Goal: Task Accomplishment & Management: Complete application form

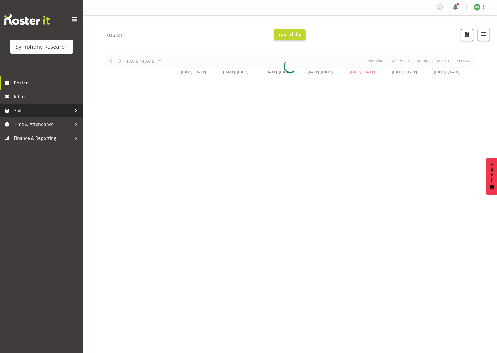
click at [48, 112] on span "Shifts" at bounding box center [43, 110] width 58 height 8
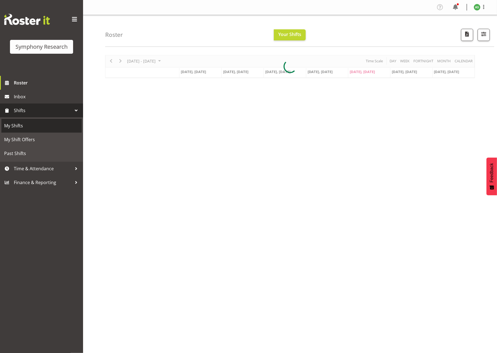
click at [43, 123] on span "My Shifts" at bounding box center [41, 126] width 75 height 8
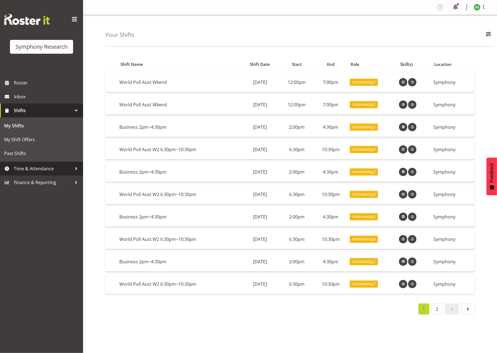
click at [39, 168] on span "Time & Attendance" at bounding box center [43, 168] width 58 height 8
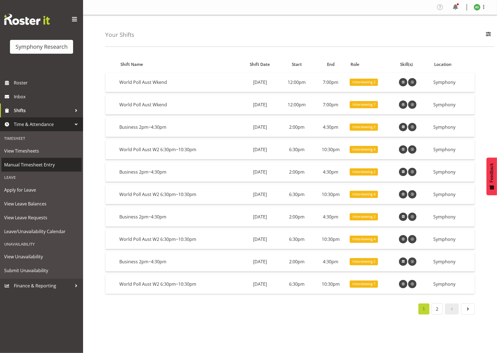
click at [40, 167] on span "Manual Timesheet Entry" at bounding box center [41, 165] width 75 height 8
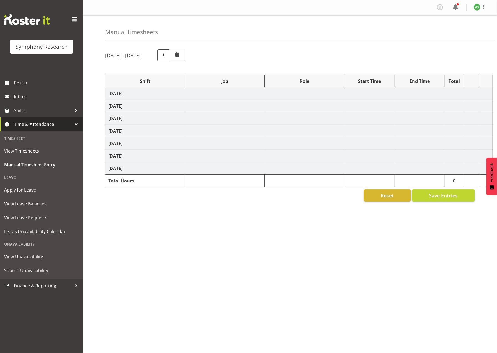
select select "103"
select select "10499"
select select "47"
select select "57853"
select select "10536"
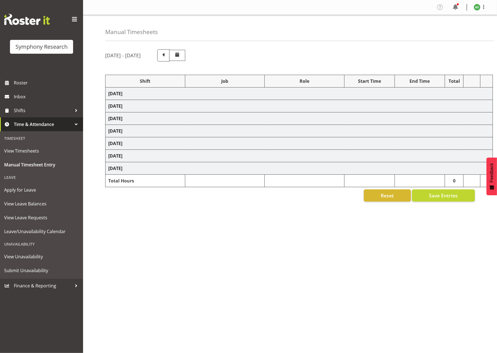
select select "57853"
select select "10536"
select select "47"
select select "56692"
select select "10499"
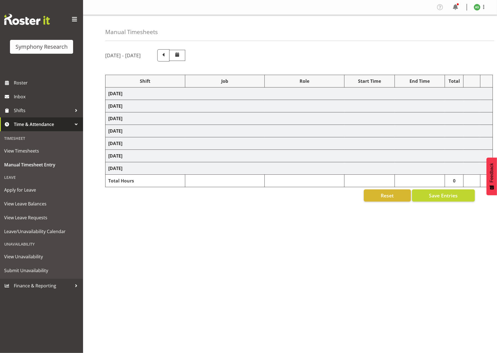
select select "47"
select select "57511"
select select "10499"
select select "47"
select select "26078"
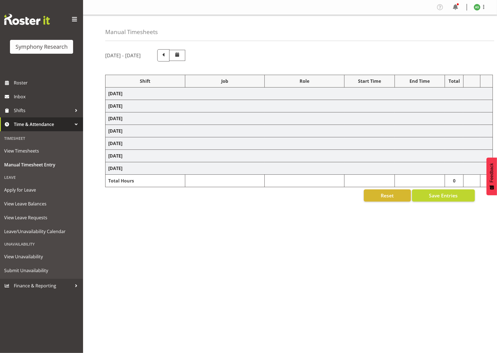
select select "10499"
select select "47"
select select "57853"
select select "10536"
select select "47"
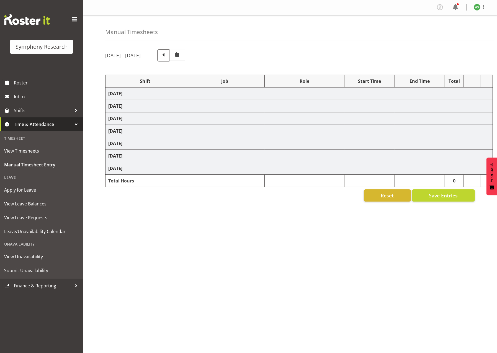
select select "56692"
select select "10499"
select select "47"
select select "57511"
select select "10499"
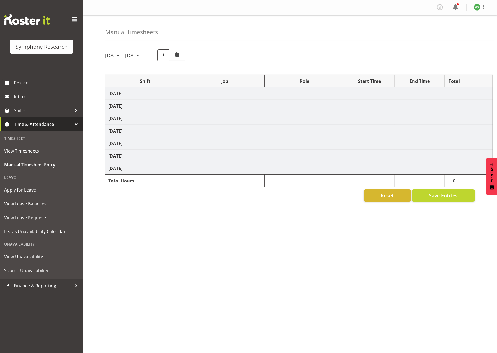
select select "47"
select select "103"
select select "10499"
select select "47"
select select "57853"
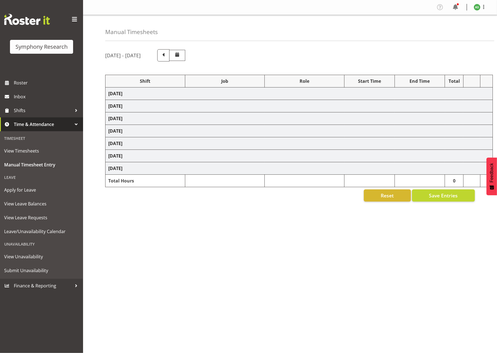
select select "10536"
select select "47"
select select "56692"
select select "10499"
select select "47"
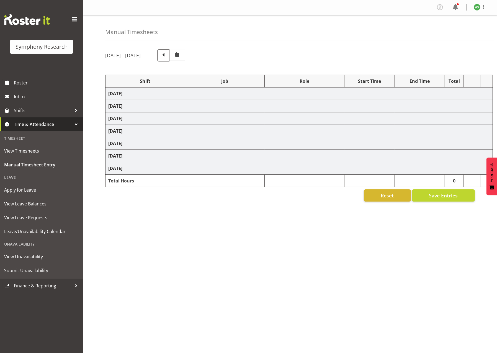
select select "57511"
select select "10499"
select select "47"
select select "26078"
select select "10499"
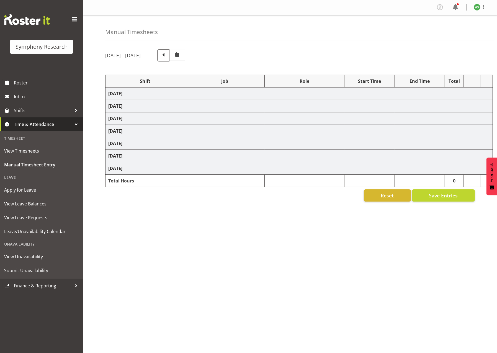
select select "47"
select select "41604"
select select "10527"
select select "47"
select select "56692"
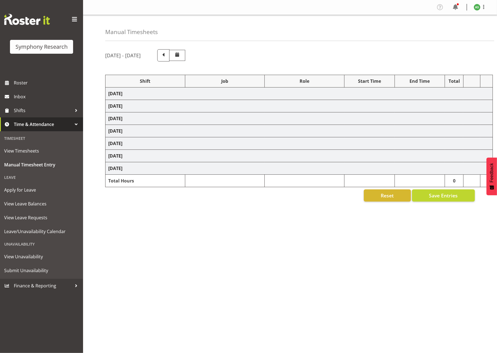
select select "10499"
select select "47"
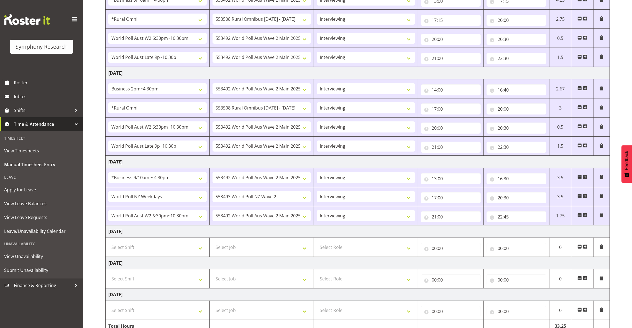
scroll to position [248, 0]
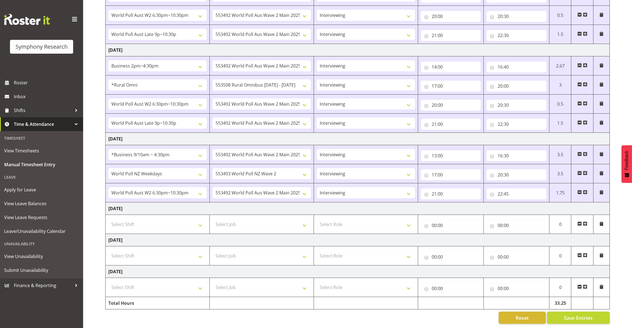
click at [497, 222] on span at bounding box center [585, 224] width 4 height 4
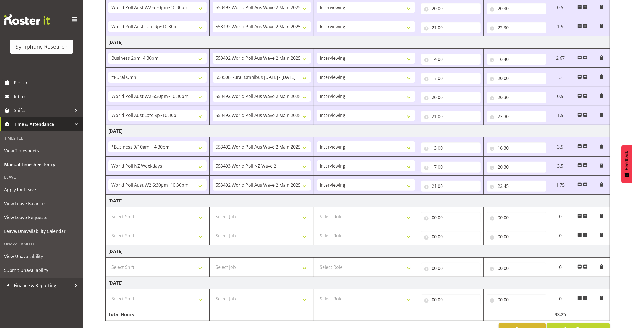
click at [497, 217] on span at bounding box center [585, 216] width 4 height 4
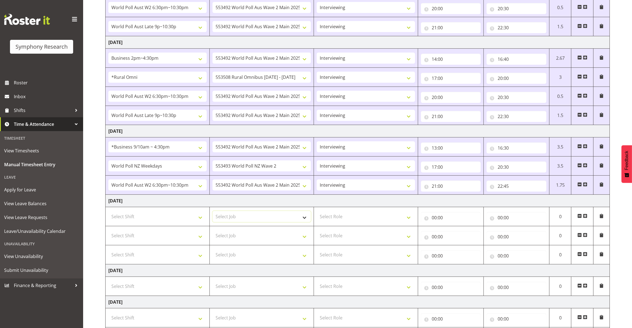
click at [270, 219] on select "Select Job 550060 IF Admin 553492 World Poll Aus Wave 2 Main 2025 553493 World …" at bounding box center [261, 216] width 98 height 11
click at [363, 219] on select "Select Role Briefing Interviewing" at bounding box center [365, 216] width 98 height 11
click at [367, 245] on td "Select Role Briefing Interviewing" at bounding box center [365, 236] width 104 height 19
click at [368, 239] on select "Select Role Briefing Interviewing" at bounding box center [365, 235] width 98 height 11
select select "47"
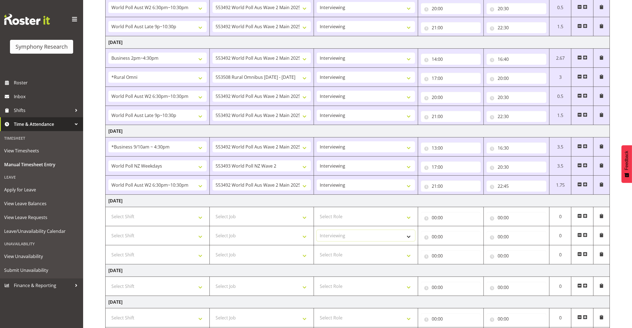
click at [316, 232] on select "Select Role Briefing Interviewing" at bounding box center [365, 235] width 98 height 11
click at [363, 219] on select "Select Role Briefing Interviewing" at bounding box center [365, 216] width 98 height 11
select select "47"
click at [316, 213] on select "Select Role Briefing Interviewing" at bounding box center [365, 216] width 98 height 11
click at [353, 255] on select "Select Role Briefing Interviewing" at bounding box center [365, 254] width 98 height 11
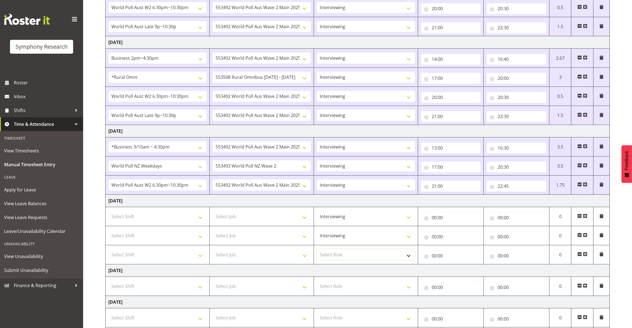
select select "47"
click at [316, 251] on select "Select Role Briefing Interviewing" at bounding box center [365, 254] width 98 height 11
click at [270, 221] on select "Select Job 550060 IF Admin 553492 World Poll Aus Wave 2 Main 2025 553493 World …" at bounding box center [261, 216] width 98 height 11
select select "10499"
click at [212, 213] on select "Select Job 550060 IF Admin 553492 World Poll Aus Wave 2 Main 2025 553493 World …" at bounding box center [261, 216] width 98 height 11
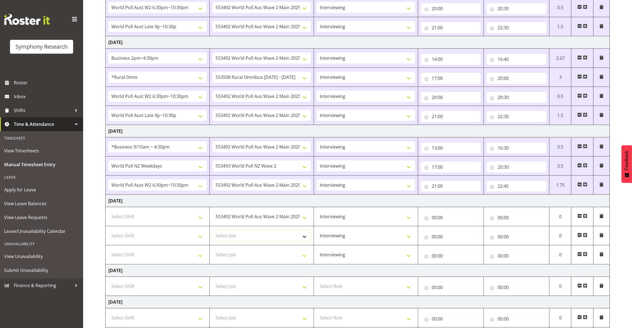
click at [296, 233] on select "Select Job 550060 IF Admin 553492 World Poll Aus Wave 2 Main 2025 553493 World …" at bounding box center [261, 235] width 98 height 11
select select "10499"
click at [212, 232] on select "Select Job 550060 IF Admin 553492 World Poll Aus Wave 2 Main 2025 553493 World …" at bounding box center [261, 235] width 98 height 11
click at [199, 221] on select "Select Shift !!Weekend Residential (Roster IT Shift Label) *Business 9/10am ~ 4…" at bounding box center [157, 216] width 98 height 11
select select "103"
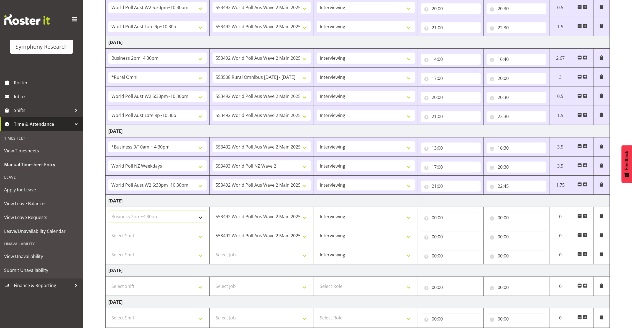
click at [108, 213] on select "Select Shift !!Weekend Residential (Roster IT Shift Label) *Business 9/10am ~ 4…" at bounding box center [157, 216] width 98 height 11
click at [197, 238] on select "Select Shift !!Weekend Residential (Roster IT Shift Label) *Business 9/10am ~ 4…" at bounding box center [157, 235] width 98 height 11
select select "56692"
click at [108, 232] on select "Select Shift !!Weekend Residential (Roster IT Shift Label) *Business 9/10am ~ 4…" at bounding box center [157, 235] width 98 height 11
click at [197, 256] on select "Select Shift !!Weekend Residential (Roster IT Shift Label) *Business 9/10am ~ 4…" at bounding box center [157, 254] width 98 height 11
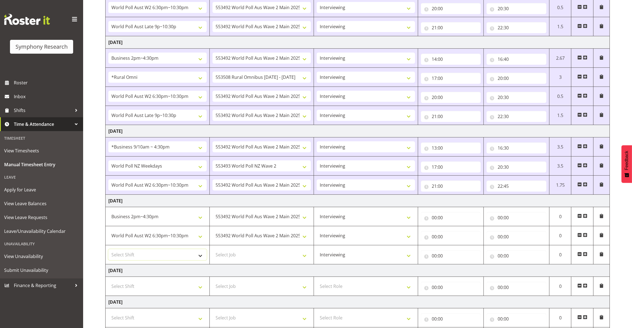
select select "56692"
click at [108, 251] on select "Select Shift !!Weekend Residential (Roster IT Shift Label) *Business 9/10am ~ 4…" at bounding box center [157, 254] width 98 height 11
click at [282, 258] on select "Select Job 550060 IF Admin 553492 World Poll Aus Wave 2 Main 2025 553493 World …" at bounding box center [261, 254] width 98 height 11
select select "10499"
click at [212, 251] on select "Select Job 550060 IF Admin 553492 World Poll Aus Wave 2 Main 2025 553493 World …" at bounding box center [261, 254] width 98 height 11
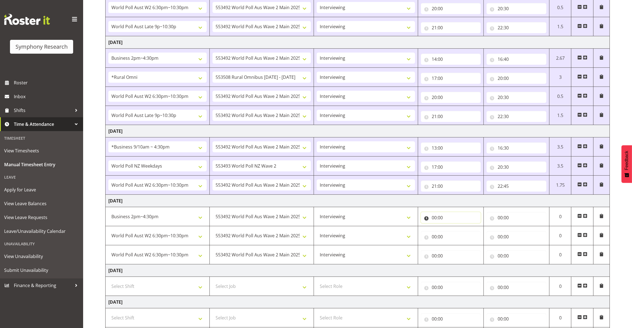
click at [433, 218] on input "00:00" at bounding box center [451, 217] width 60 height 11
click at [457, 233] on select "00 01 02 03 04 05 06 07 08 09 10 11 12 13 14 15 16 17 18 19 20 21 22 23" at bounding box center [458, 232] width 12 height 11
select select "14"
click at [452, 228] on select "00 01 02 03 04 05 06 07 08 09 10 11 12 13 14 15 16 17 18 19 20 21 22 23" at bounding box center [458, 232] width 12 height 11
type input "14:00"
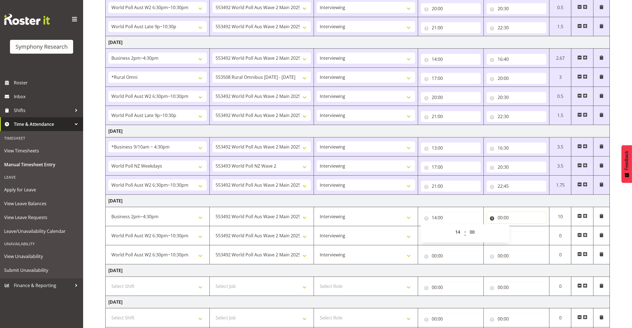
click at [497, 219] on input "00:00" at bounding box center [516, 217] width 60 height 11
click at [497, 231] on select "00 01 02 03 04 05 06 07 08 09 10 11 12 13 14 15 16 17 18 19 20 21 22 23" at bounding box center [524, 232] width 12 height 11
select select "16"
click at [497, 228] on select "00 01 02 03 04 05 06 07 08 09 10 11 12 13 14 15 16 17 18 19 20 21 22 23" at bounding box center [524, 232] width 12 height 11
type input "16:00"
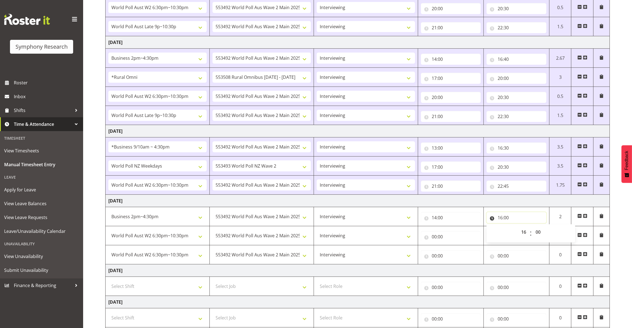
click at [497, 218] on input "16:00" at bounding box center [516, 217] width 60 height 11
drag, startPoint x: 539, startPoint y: 234, endPoint x: 537, endPoint y: 232, distance: 3.1
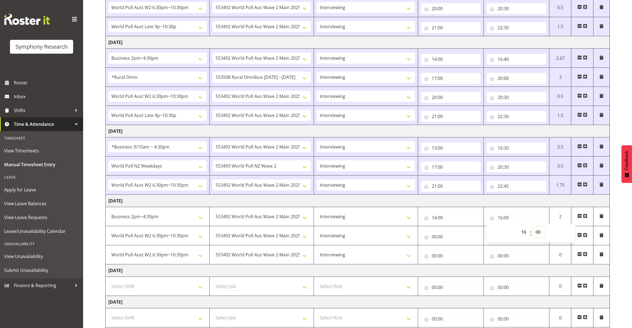
click at [497, 234] on select "00 01 02 03 04 05 06 07 08 09 10 11 12 13 14 15 16 17 18 19 20 21 22 23 24 25 2…" at bounding box center [538, 232] width 12 height 11
select select "30"
click at [497, 228] on select "00 01 02 03 04 05 06 07 08 09 10 11 12 13 14 15 16 17 18 19 20 21 22 23 24 25 2…" at bounding box center [538, 232] width 12 height 11
type input "16:30"
click at [434, 239] on input "00:00" at bounding box center [451, 236] width 60 height 11
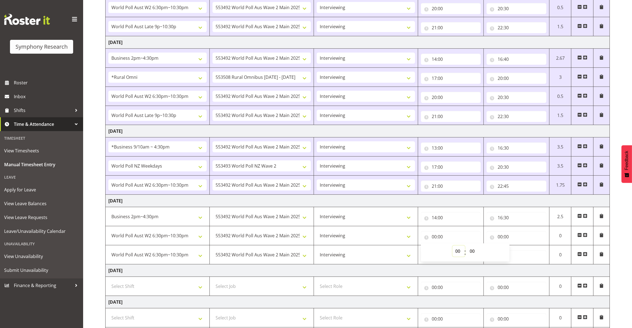
click at [458, 251] on select "00 01 02 03 04 05 06 07 08 09 10 11 12 13 14 15 16 17 18 19 20 21 22 23" at bounding box center [458, 251] width 12 height 11
select select "18"
click at [452, 247] on select "00 01 02 03 04 05 06 07 08 09 10 11 12 13 14 15 16 17 18 19 20 21 22 23" at bounding box center [458, 251] width 12 height 11
type input "18:00"
click at [443, 238] on input "18:00" at bounding box center [451, 236] width 60 height 11
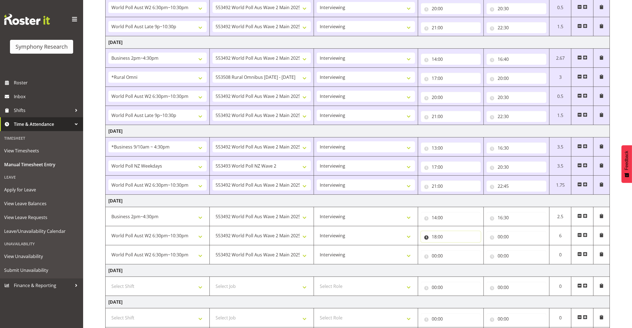
click at [443, 238] on input "18:00" at bounding box center [451, 236] width 60 height 11
click at [472, 250] on select "00 01 02 03 04 05 06 07 08 09 10 11 12 13 14 15 16 17 18 19 20 21 22 23 24 25 2…" at bounding box center [473, 251] width 12 height 11
select select "30"
click at [467, 247] on select "00 01 02 03 04 05 06 07 08 09 10 11 12 13 14 15 16 17 18 19 20 21 22 23 24 25 2…" at bounding box center [473, 251] width 12 height 11
type input "18:30"
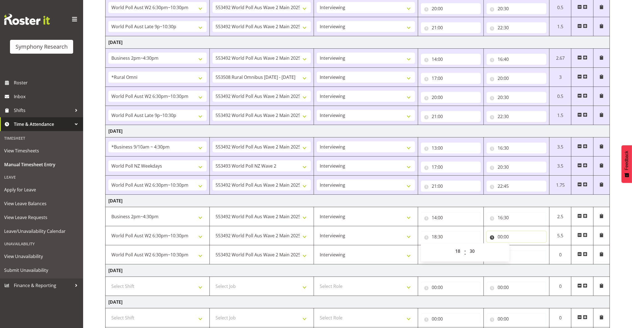
click at [497, 239] on input "00:00" at bounding box center [516, 236] width 60 height 11
click at [497, 252] on select "00 01 02 03 04 05 06 07 08 09 10 11 12 13 14 15 16 17 18 19 20 21 22 23" at bounding box center [524, 251] width 12 height 11
select select "20"
click at [497, 247] on select "00 01 02 03 04 05 06 07 08 09 10 11 12 13 14 15 16 17 18 19 20 21 22 23" at bounding box center [524, 251] width 12 height 11
type input "20:00"
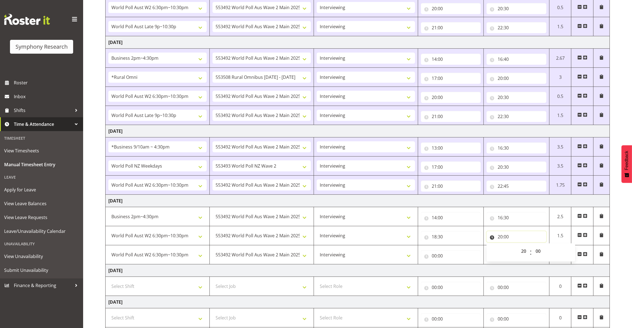
click at [497, 238] on input "20:00" at bounding box center [516, 236] width 60 height 11
click at [497, 251] on select "00 01 02 03 04 05 06 07 08 09 10 11 12 13 14 15 16 17 18 19 20 21 22 23 24 25 2…" at bounding box center [538, 251] width 12 height 11
select select "30"
click at [497, 247] on select "00 01 02 03 04 05 06 07 08 09 10 11 12 13 14 15 16 17 18 19 20 21 22 23 24 25 2…" at bounding box center [538, 251] width 12 height 11
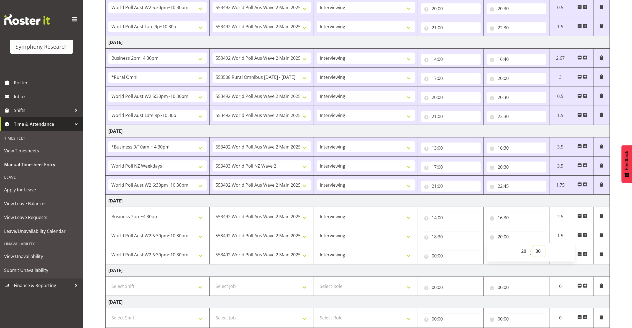
type input "20:30"
click at [435, 257] on input "00:00" at bounding box center [451, 256] width 60 height 11
drag, startPoint x: 459, startPoint y: 272, endPoint x: 457, endPoint y: 269, distance: 3.9
click at [459, 272] on select "00 01 02 03 04 05 06 07 08 09 10 11 12 13 14 15 16 17 18 19 20 21 22 23" at bounding box center [458, 270] width 12 height 11
select select "21"
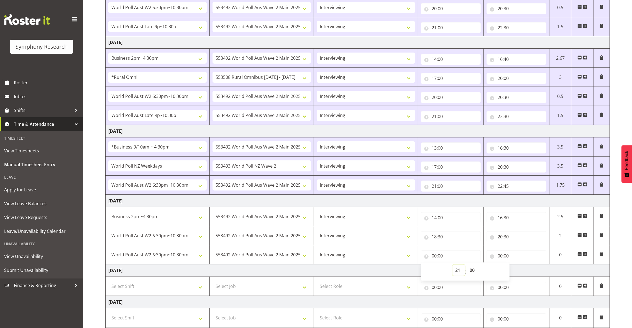
click at [452, 266] on select "00 01 02 03 04 05 06 07 08 09 10 11 12 13 14 15 16 17 18 19 20 21 22 23" at bounding box center [458, 270] width 12 height 11
type input "21:00"
click at [497, 259] on input "00:00" at bounding box center [516, 256] width 60 height 11
click at [497, 258] on input "00:00" at bounding box center [516, 256] width 60 height 11
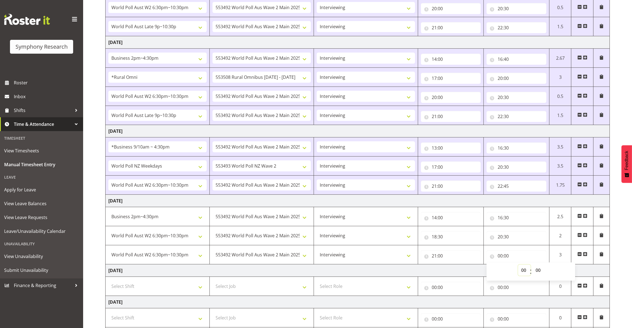
click at [497, 271] on select "00 01 02 03 04 05 06 07 08 09 10 11 12 13 14 15 16 17 18 19 20 21 22 23" at bounding box center [524, 270] width 12 height 11
select select "22"
click at [497, 266] on select "00 01 02 03 04 05 06 07 08 09 10 11 12 13 14 15 16 17 18 19 20 21 22 23" at bounding box center [524, 270] width 12 height 11
type input "22:00"
click at [497, 258] on input "22:00" at bounding box center [516, 256] width 60 height 11
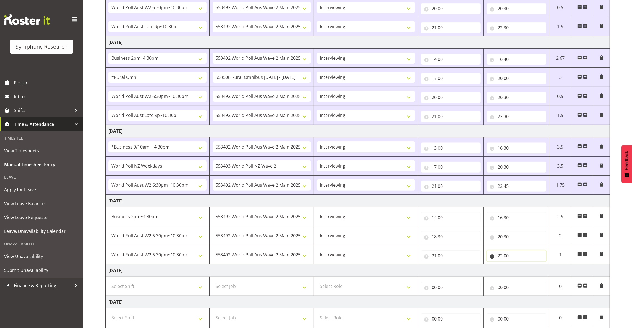
click at [497, 258] on input "22:00" at bounding box center [516, 256] width 60 height 11
drag, startPoint x: 536, startPoint y: 270, endPoint x: 534, endPoint y: 268, distance: 2.9
click at [497, 270] on select "00 01 02 03 04 05 06 07 08 09 10 11 12 13 14 15 16 17 18 19 20 21 22 23 24 25 2…" at bounding box center [538, 270] width 12 height 11
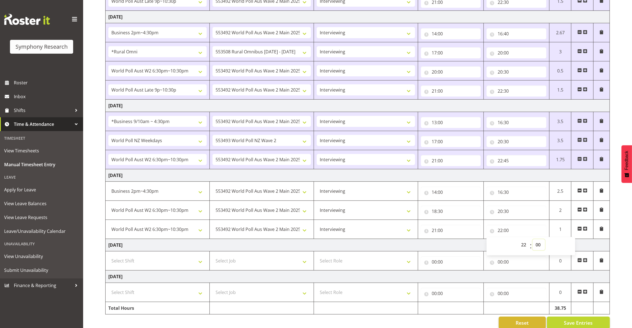
scroll to position [286, 0]
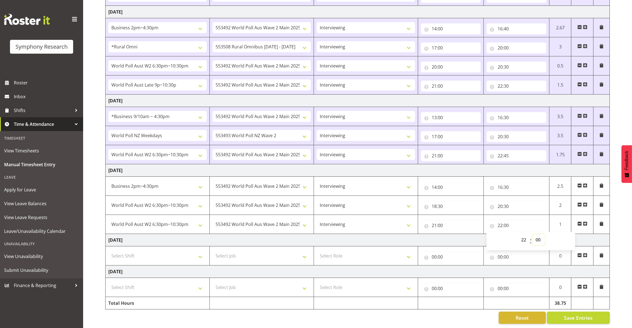
click at [497, 235] on select "00 01 02 03 04 05 06 07 08 09 10 11 12 13 14 15 16 17 18 19 20 21 22 23 24 25 2…" at bounding box center [538, 240] width 12 height 11
select select "30"
click at [497, 235] on select "00 01 02 03 04 05 06 07 08 09 10 11 12 13 14 15 16 17 18 19 20 21 22 23 24 25 2…" at bounding box center [538, 240] width 12 height 11
type input "22:30"
click at [497, 315] on span "Save Entries" at bounding box center [577, 318] width 29 height 7
